Goal: Information Seeking & Learning: Compare options

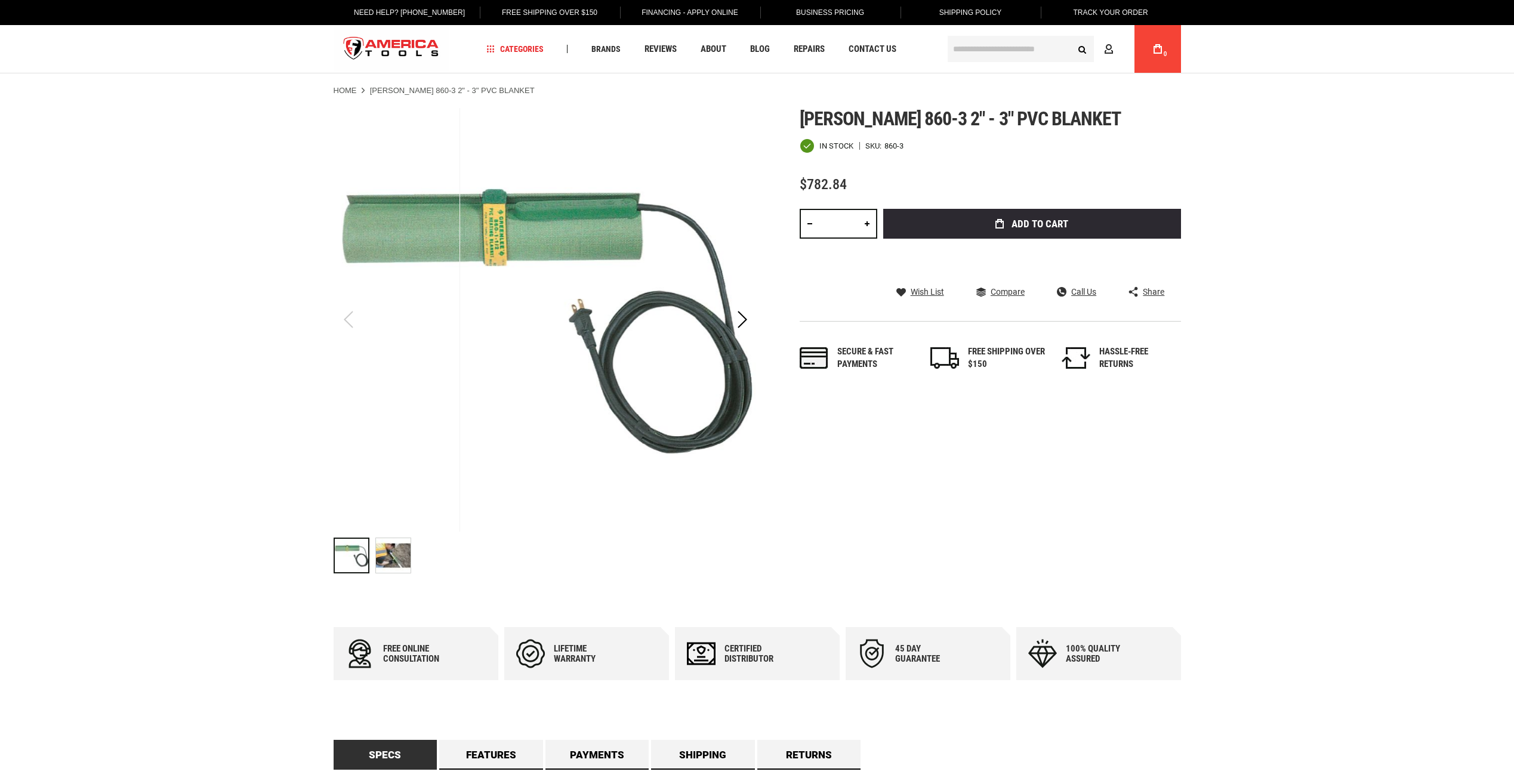
click at [399, 566] on img at bounding box center [393, 555] width 35 height 35
